Goal: Go to known website: Access a specific website the user already knows

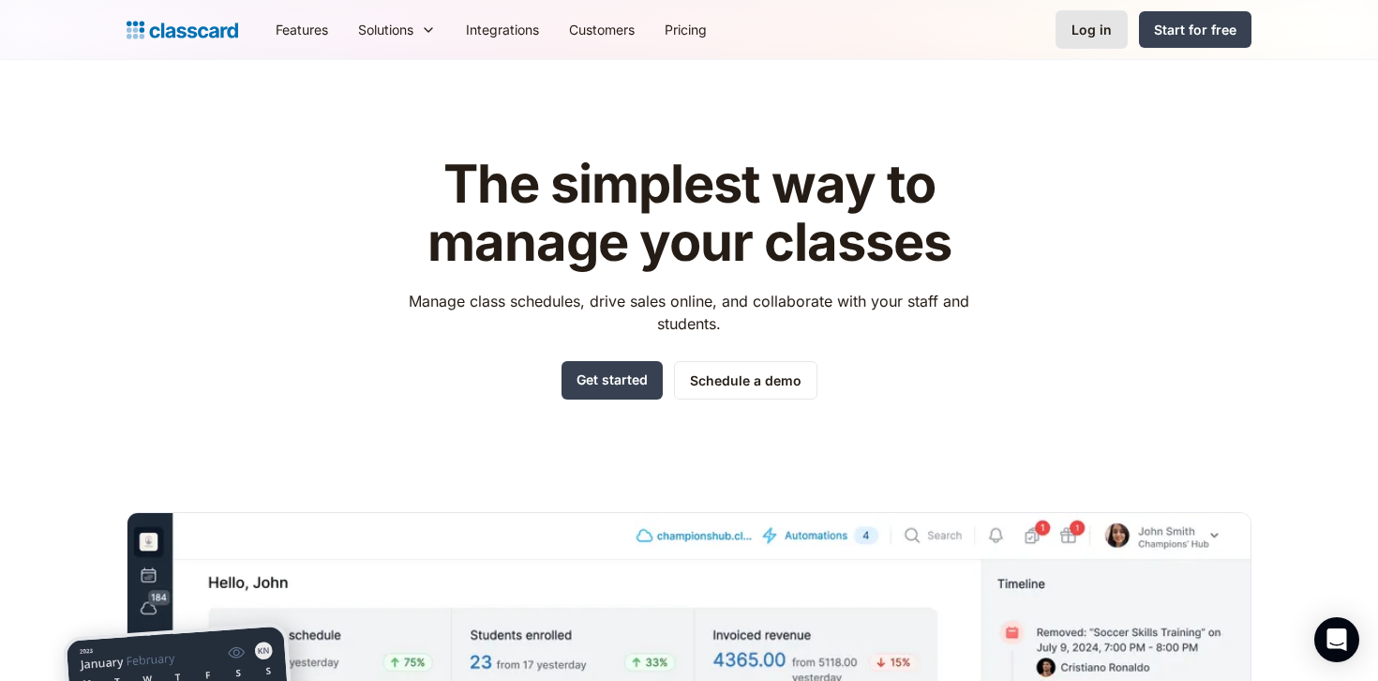
click at [1076, 24] on div "Log in" at bounding box center [1092, 30] width 40 height 20
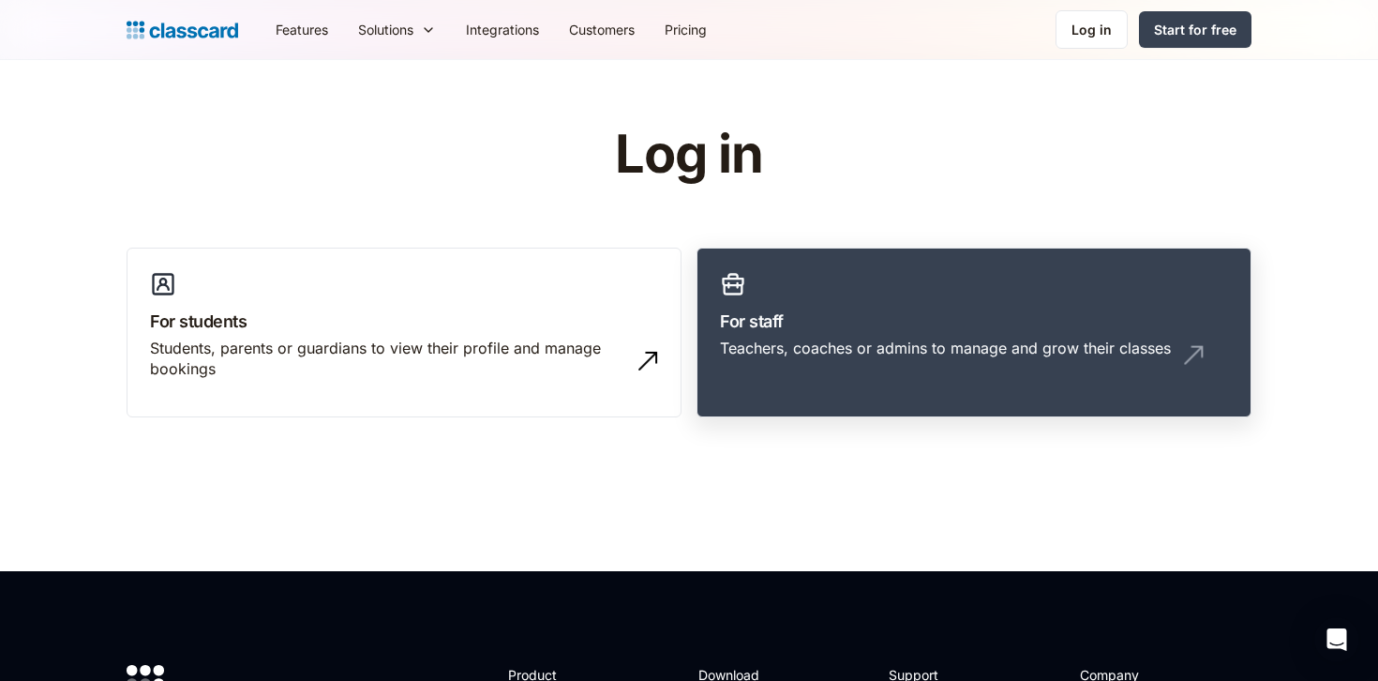
click at [745, 399] on link "For staff Teachers, coaches or admins to manage and grow their classes" at bounding box center [974, 333] width 555 height 171
